Goal: Find specific page/section: Find specific page/section

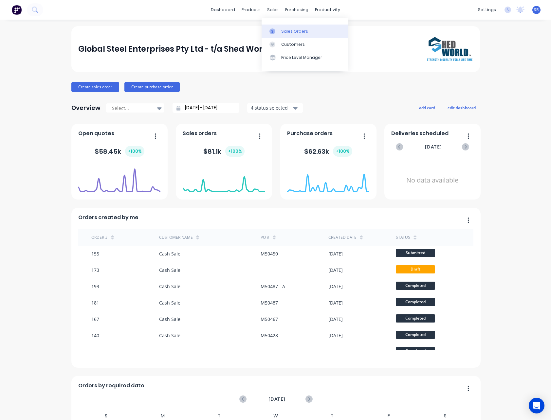
click at [277, 31] on div at bounding box center [274, 31] width 10 height 6
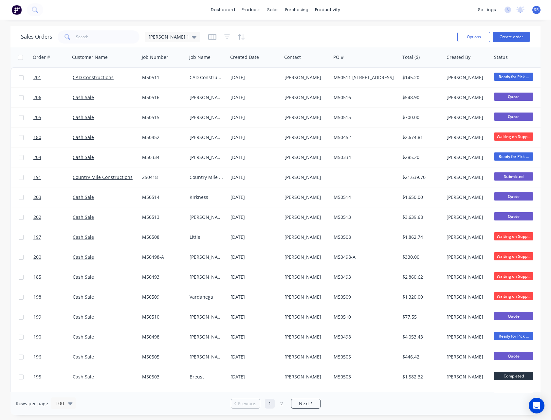
drag, startPoint x: 277, startPoint y: 31, endPoint x: 255, endPoint y: 31, distance: 21.6
click at [255, 31] on div "Sales Orders [PERSON_NAME] 1" at bounding box center [236, 37] width 431 height 16
drag, startPoint x: 253, startPoint y: 35, endPoint x: 247, endPoint y: 32, distance: 6.7
click at [247, 32] on div "Sales Orders [PERSON_NAME] 1" at bounding box center [236, 37] width 431 height 16
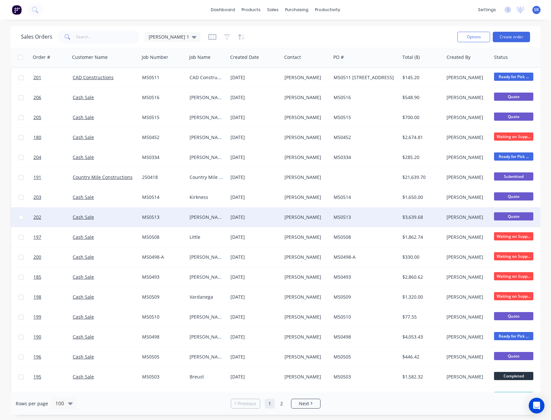
click at [12, 216] on div at bounding box center [21, 217] width 20 height 20
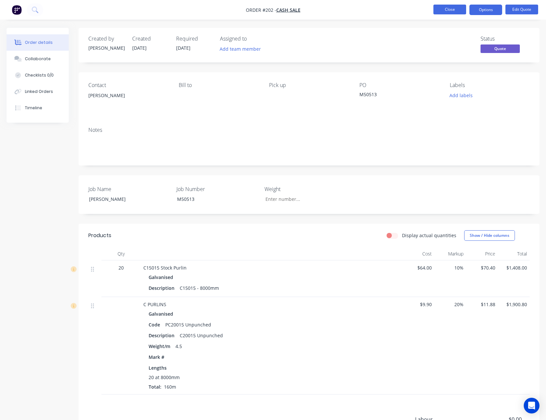
click at [447, 12] on button "Close" at bounding box center [449, 10] width 33 height 10
